Goal: Browse casually

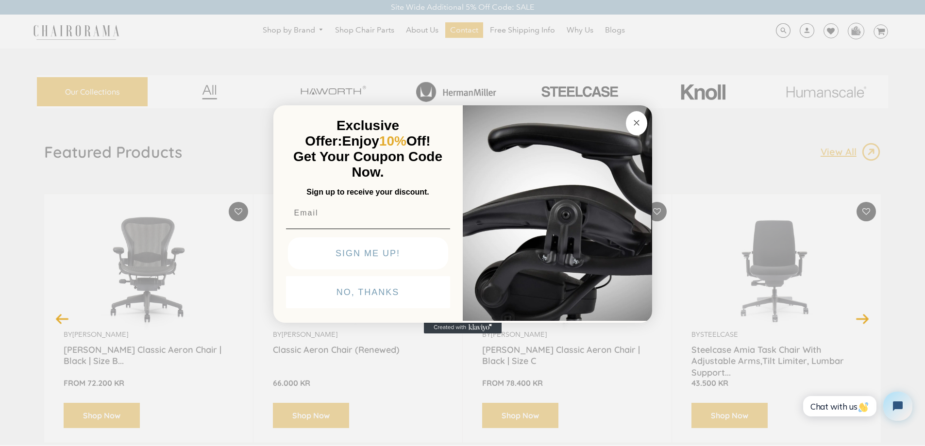
drag, startPoint x: 634, startPoint y: 123, endPoint x: 684, endPoint y: 213, distance: 103.3
click at [634, 122] on circle "Close dialog" at bounding box center [636, 122] width 11 height 11
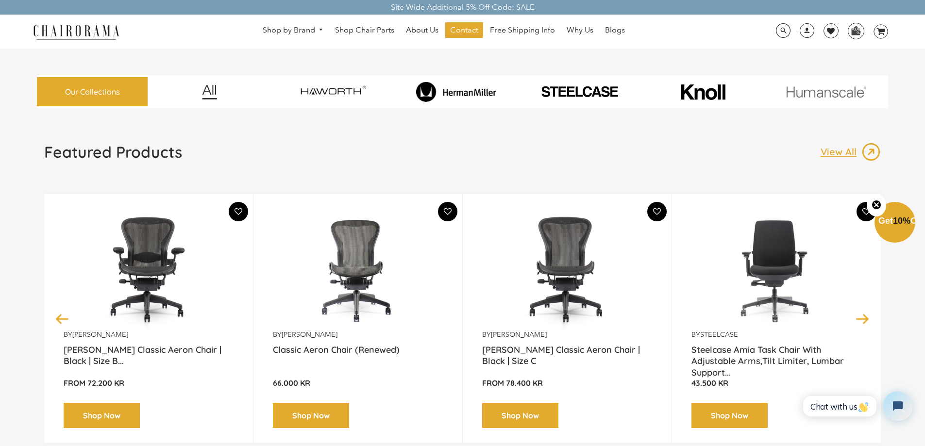
click at [867, 323] on button "Next" at bounding box center [863, 318] width 17 height 17
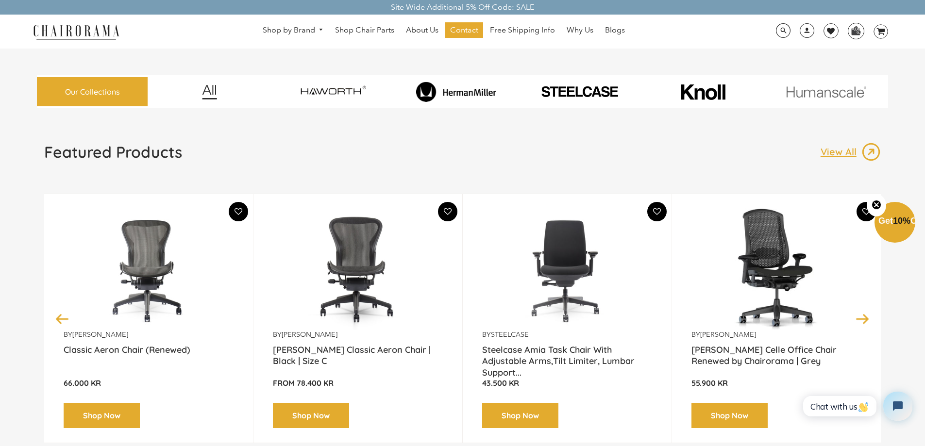
click at [867, 323] on button "Next" at bounding box center [863, 318] width 17 height 17
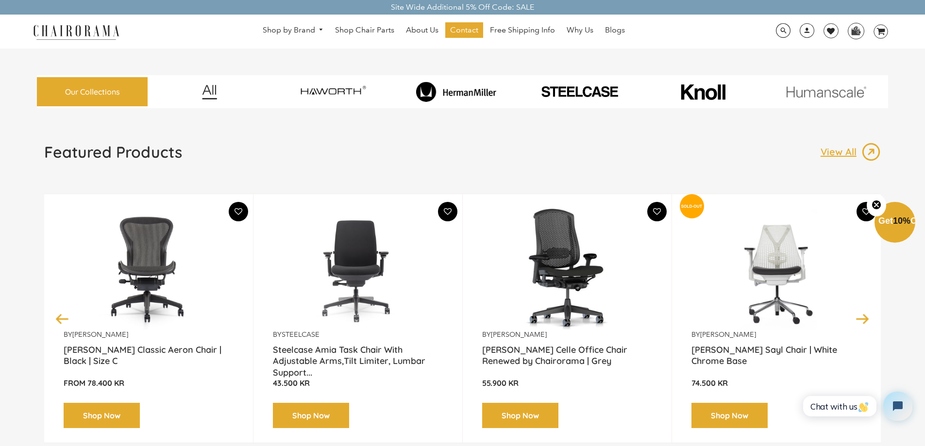
click at [867, 323] on button "Next" at bounding box center [863, 318] width 17 height 17
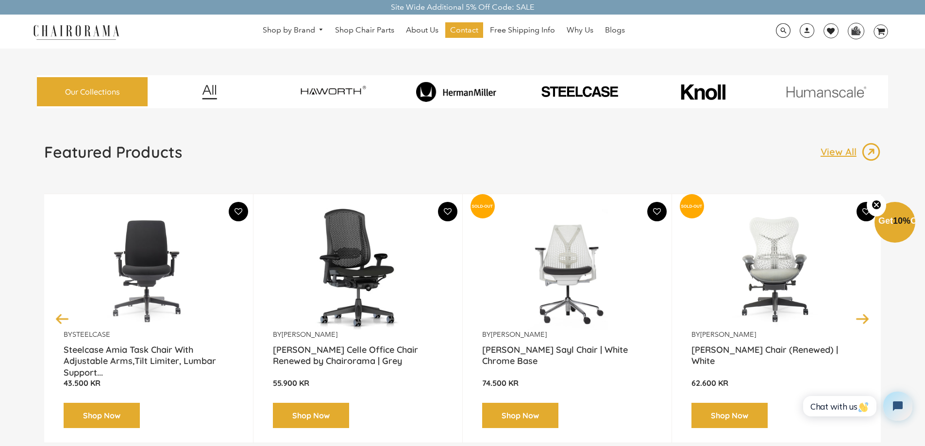
click at [862, 317] on button "Next" at bounding box center [863, 318] width 17 height 17
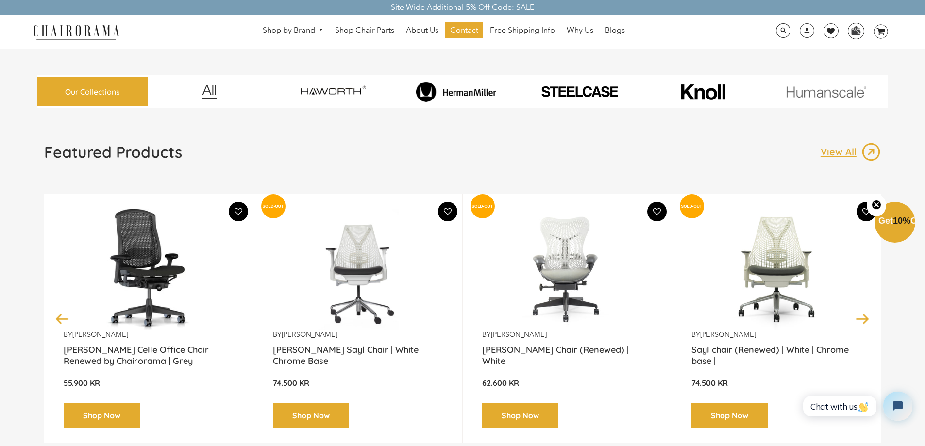
click at [864, 324] on button "Next" at bounding box center [863, 318] width 17 height 17
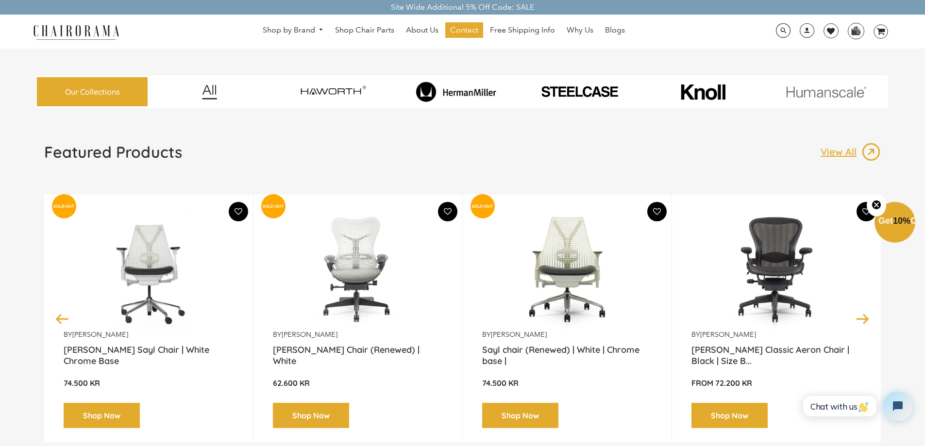
click at [864, 323] on button "Next" at bounding box center [863, 318] width 17 height 17
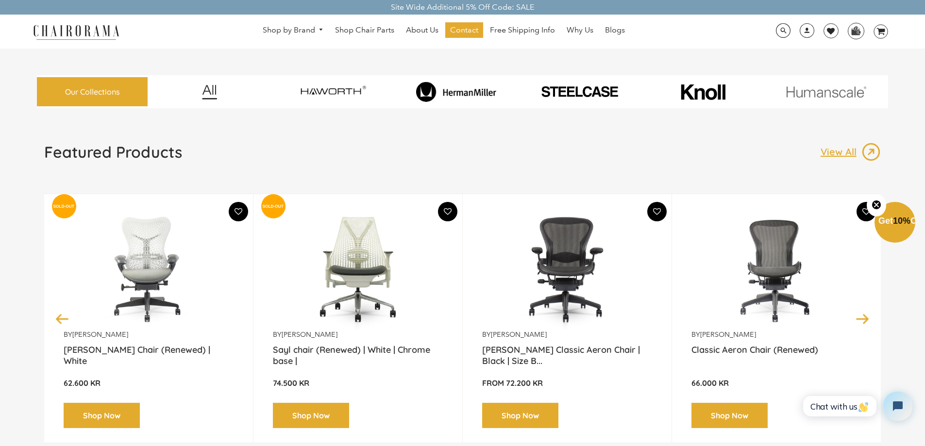
click at [864, 323] on button "Next" at bounding box center [863, 318] width 17 height 17
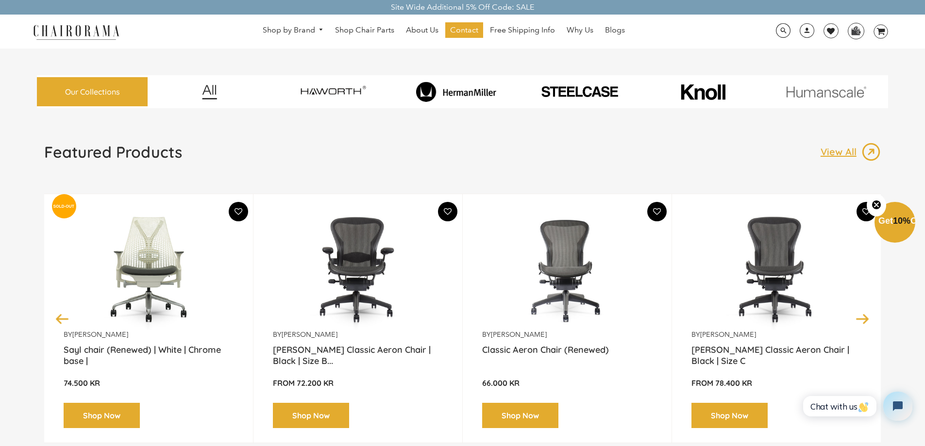
click at [864, 323] on button "Next" at bounding box center [863, 318] width 17 height 17
